Goal: Task Accomplishment & Management: Use online tool/utility

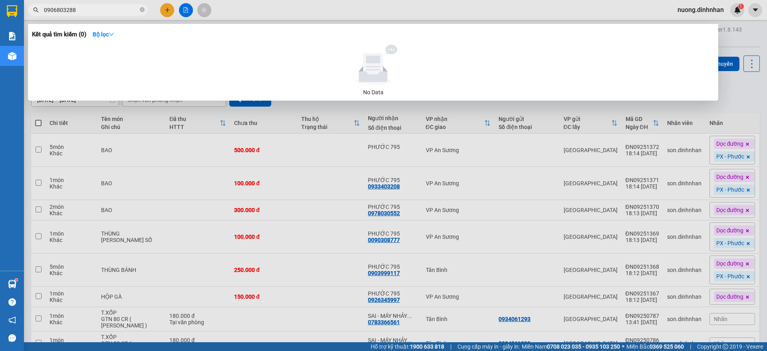
click at [110, 15] on span "0906803288" at bounding box center [88, 10] width 120 height 12
click at [111, 3] on div at bounding box center [383, 175] width 767 height 351
click at [142, 11] on icon "close-circle" at bounding box center [142, 9] width 5 height 5
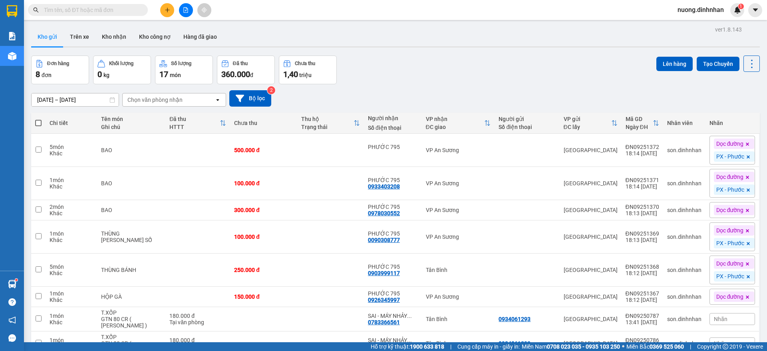
click at [125, 12] on input "text" at bounding box center [91, 10] width 94 height 9
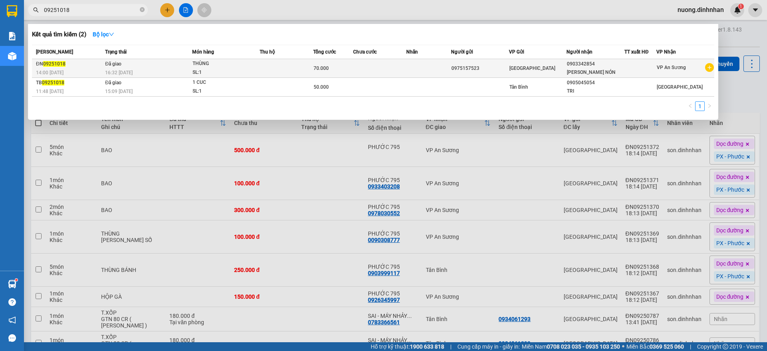
type input "09251018"
click at [363, 65] on td at bounding box center [380, 68] width 54 height 19
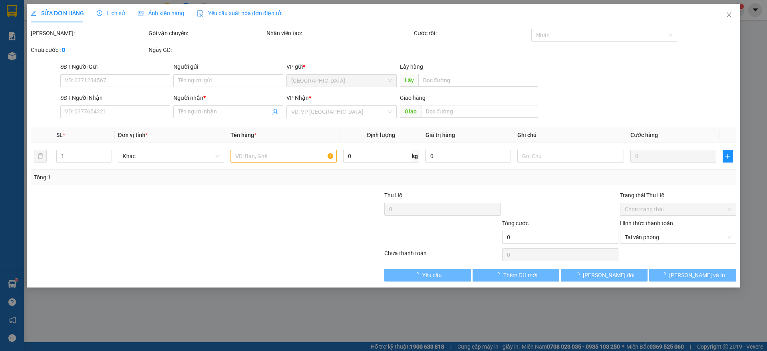
type input "0975157523"
type input "0903342854"
type input "[PERSON_NAME] NÓN"
type input "70.000"
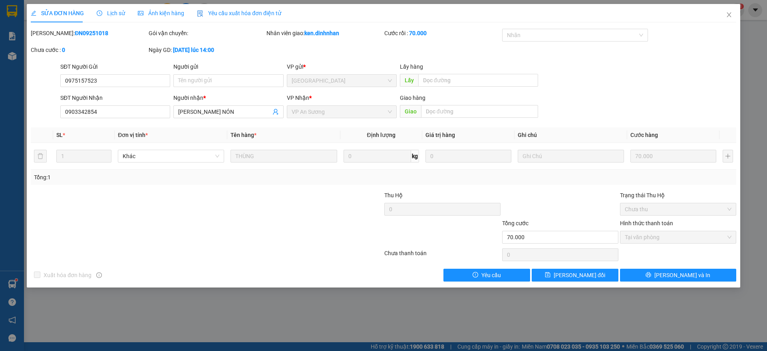
click at [113, 15] on span "Lịch sử" at bounding box center [111, 13] width 28 height 6
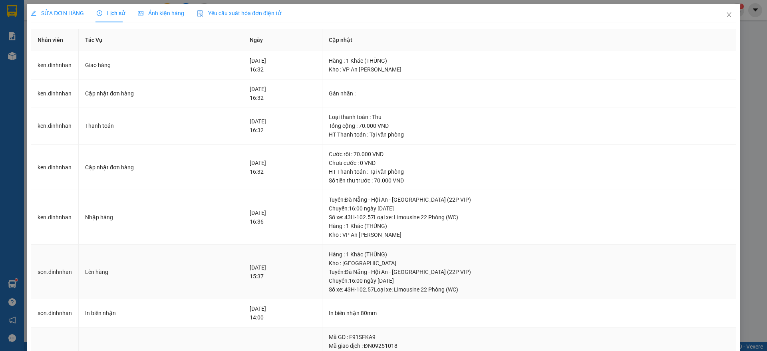
scroll to position [125, 0]
